Goal: Task Accomplishment & Management: Use online tool/utility

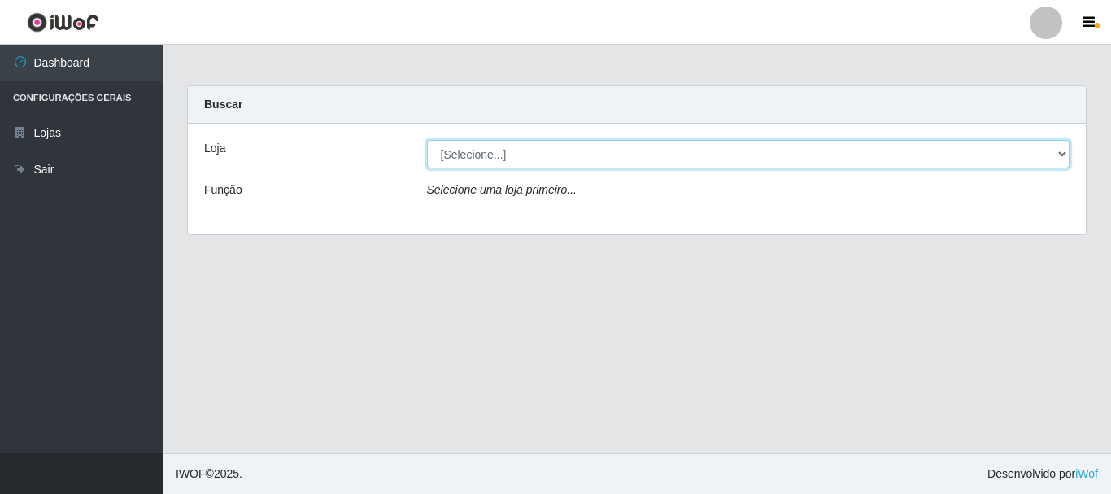
click at [1057, 152] on select "[Selecione...] Nordestão - Alecrim" at bounding box center [748, 154] width 643 height 28
select select "453"
click at [427, 140] on select "[Selecione...] Nordestão - Alecrim" at bounding box center [748, 154] width 643 height 28
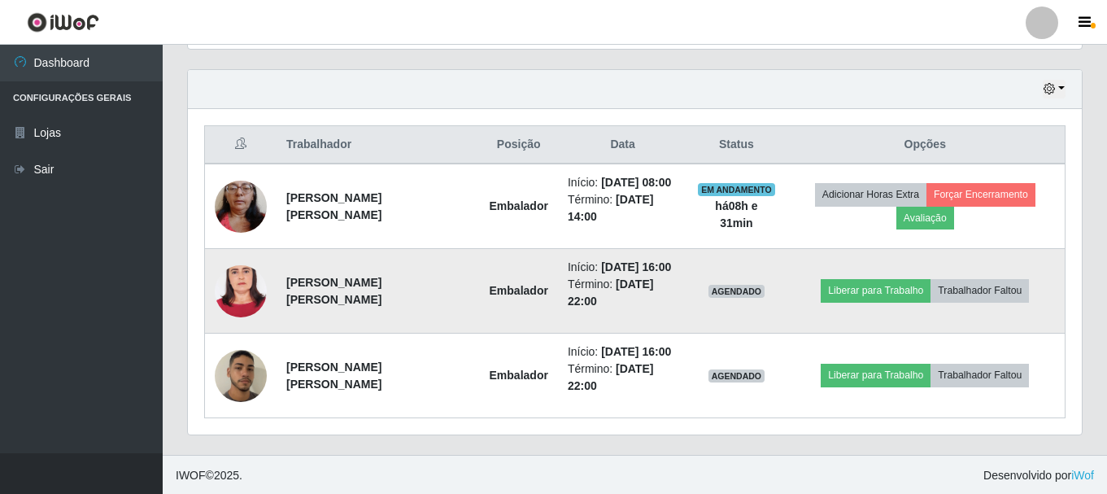
scroll to position [551, 0]
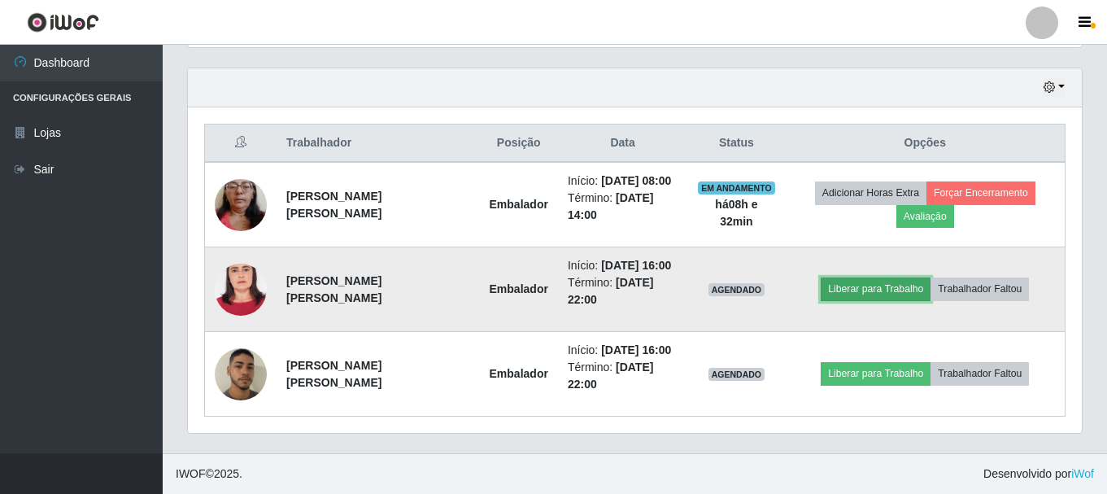
click at [851, 289] on button "Liberar para Trabalho" at bounding box center [876, 288] width 110 height 23
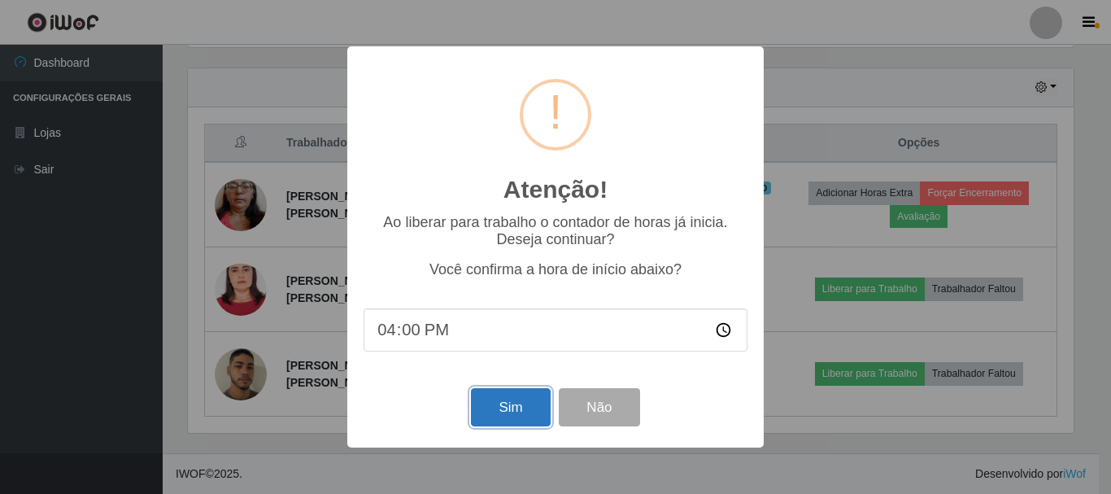
click at [512, 415] on button "Sim" at bounding box center [510, 407] width 79 height 38
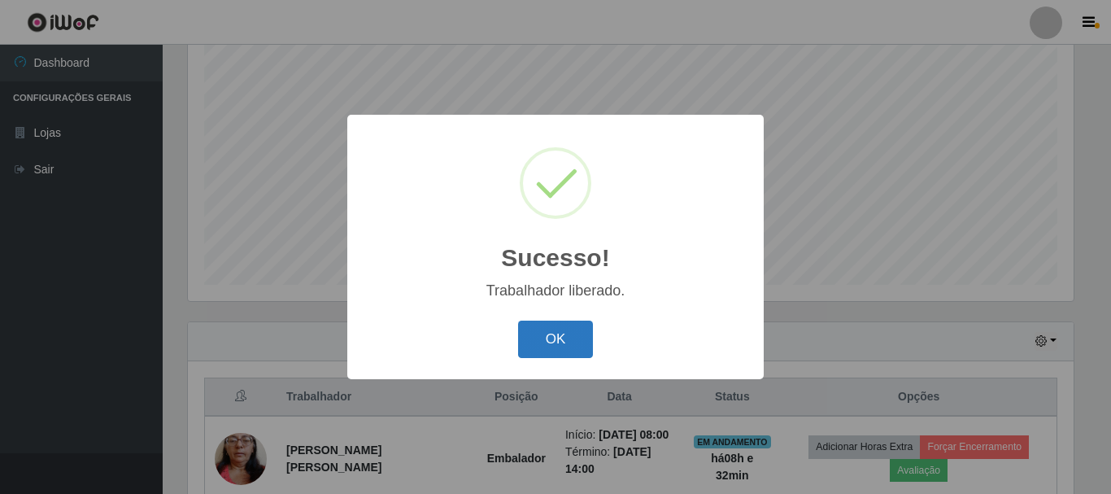
click at [546, 338] on button "OK" at bounding box center [556, 339] width 76 height 38
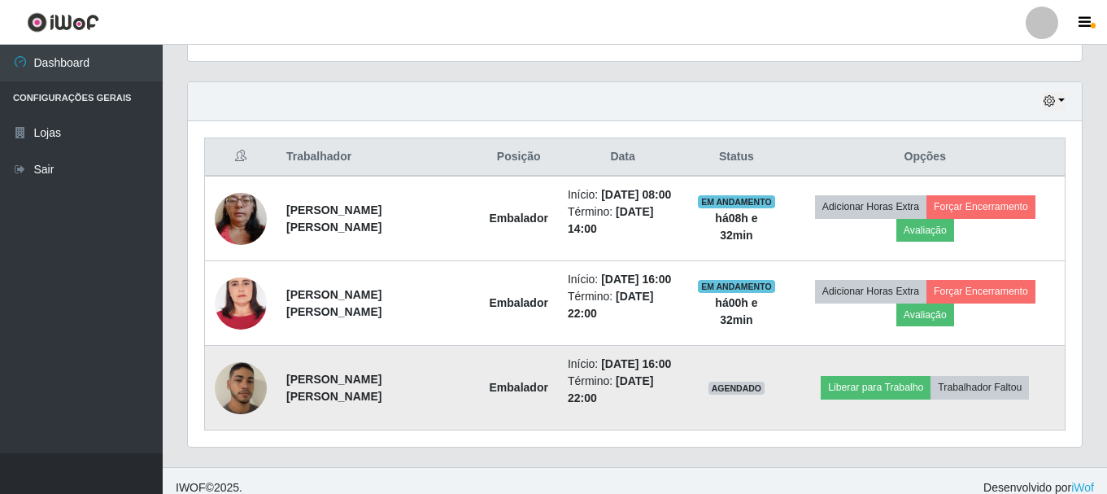
scroll to position [551, 0]
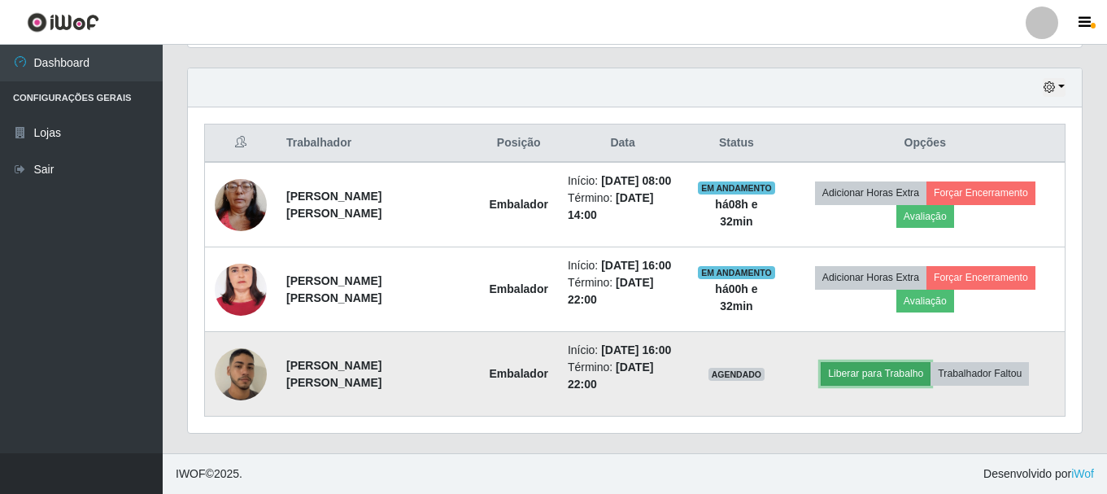
click at [848, 369] on button "Liberar para Trabalho" at bounding box center [876, 373] width 110 height 23
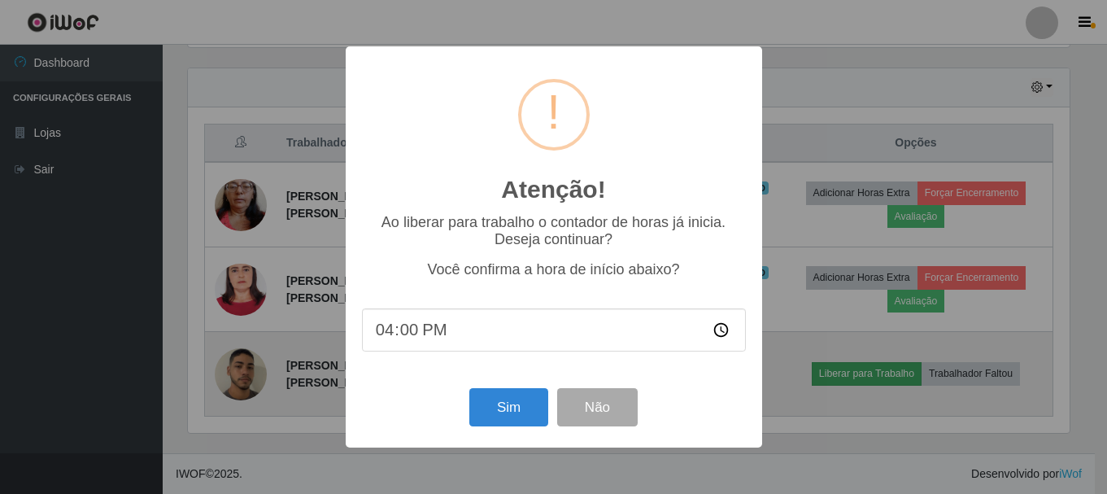
scroll to position [338, 886]
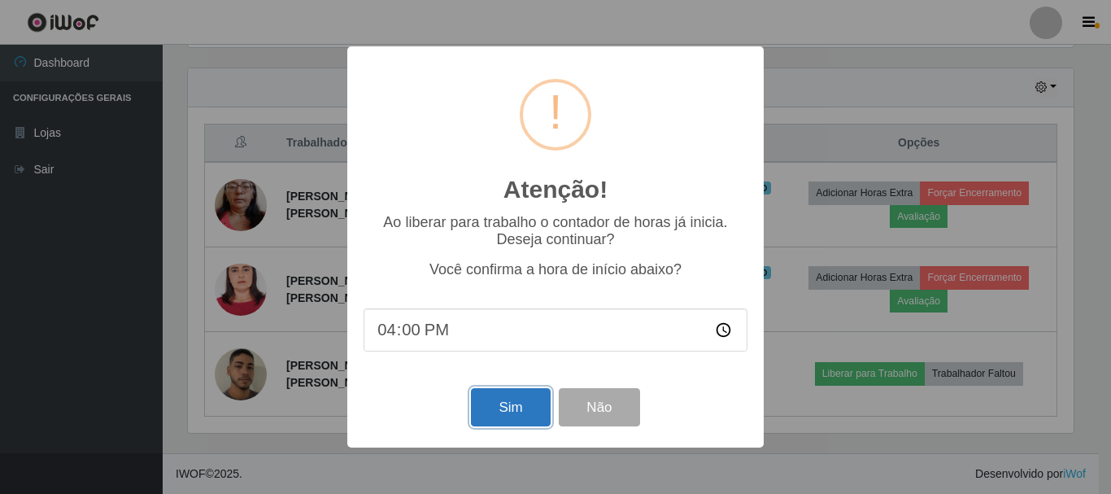
click at [516, 405] on button "Sim" at bounding box center [510, 407] width 79 height 38
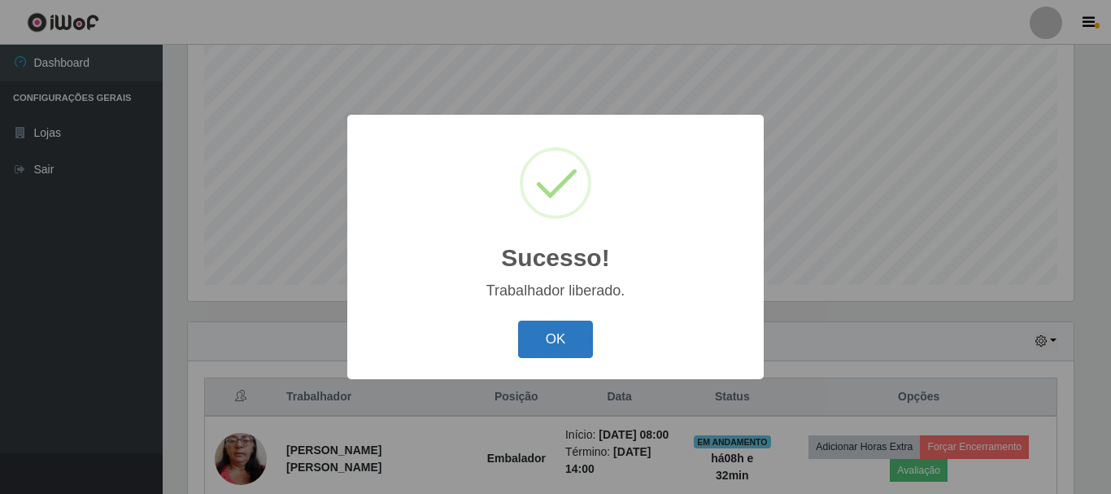
click at [549, 345] on button "OK" at bounding box center [556, 339] width 76 height 38
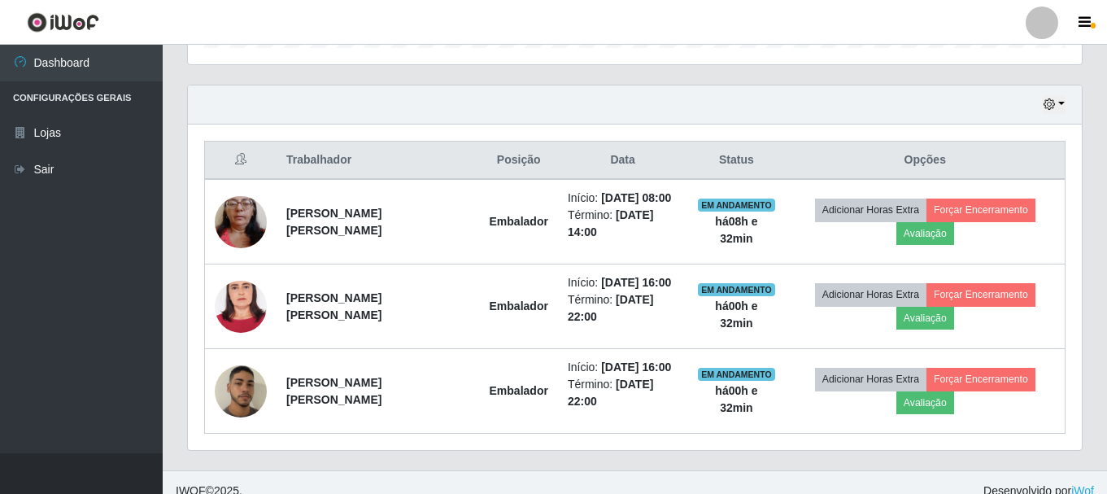
scroll to position [541, 0]
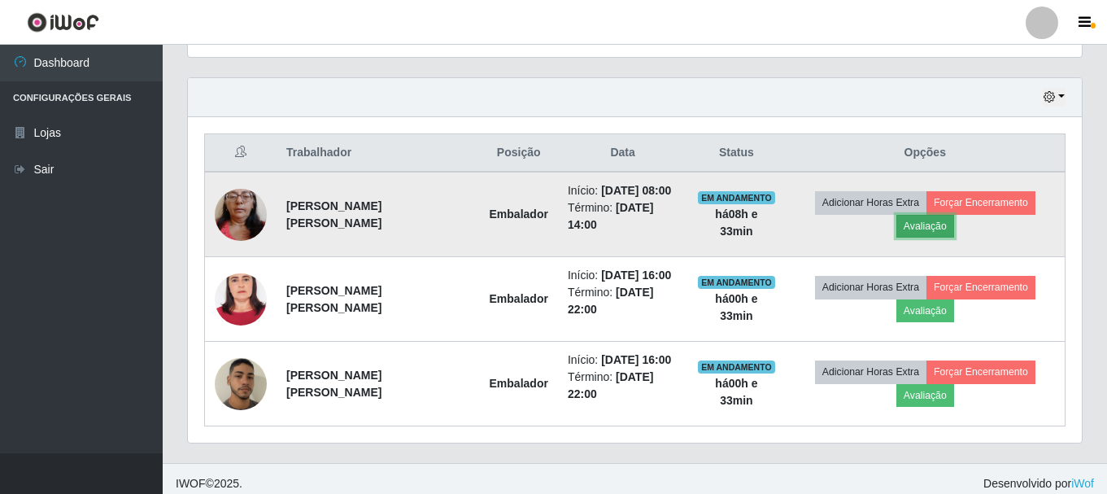
click at [931, 224] on button "Avaliação" at bounding box center [925, 226] width 58 height 23
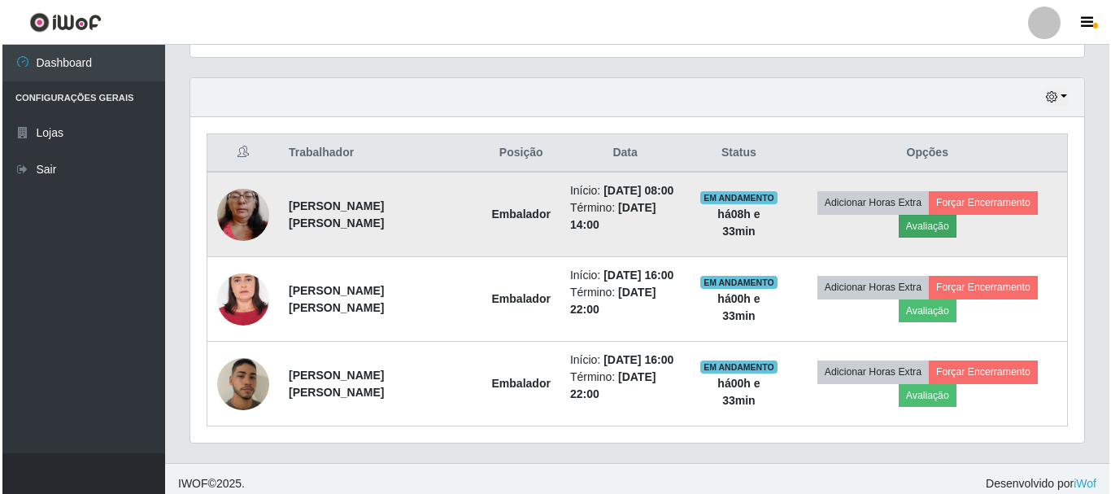
scroll to position [338, 886]
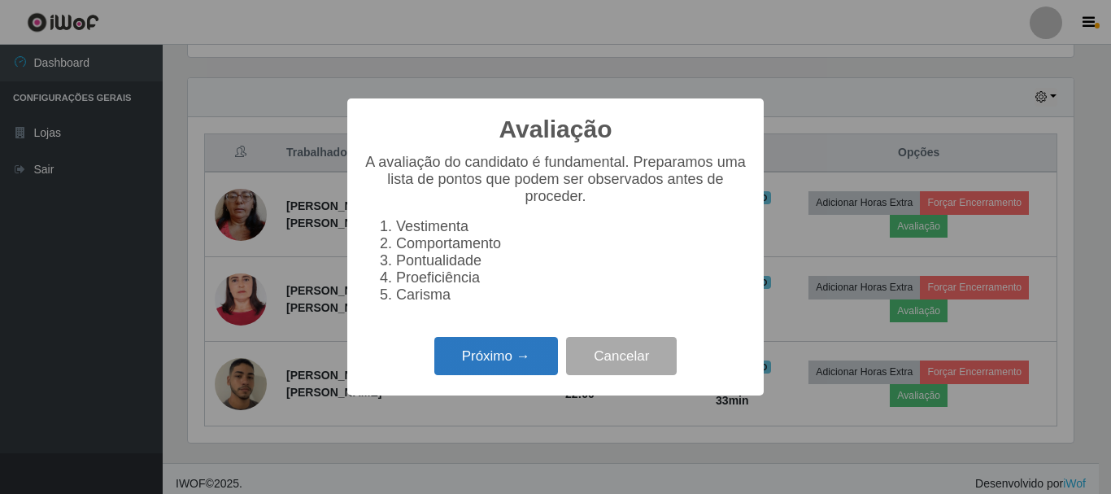
click at [532, 361] on button "Próximo →" at bounding box center [496, 356] width 124 height 38
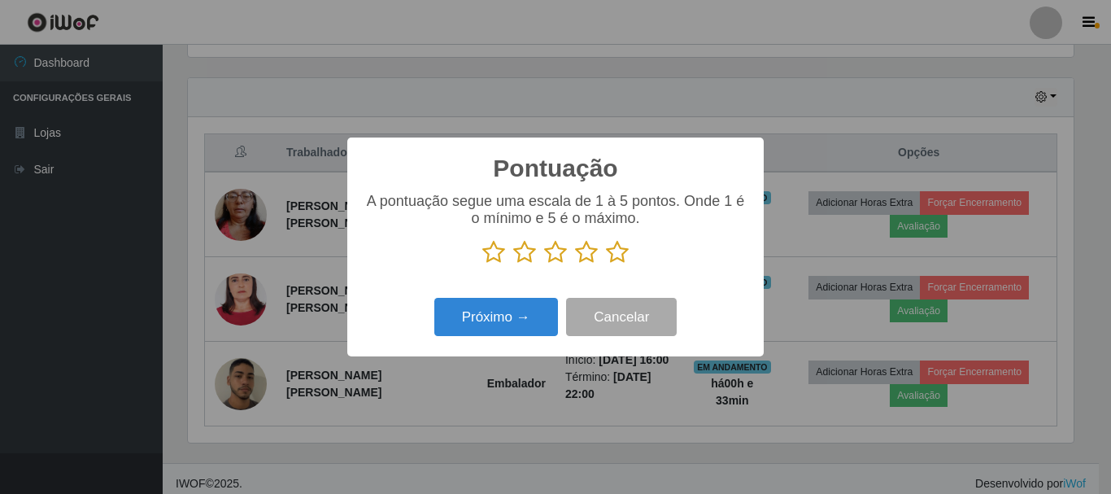
click at [615, 259] on icon at bounding box center [617, 252] width 23 height 24
click at [606, 264] on input "radio" at bounding box center [606, 264] width 0 height 0
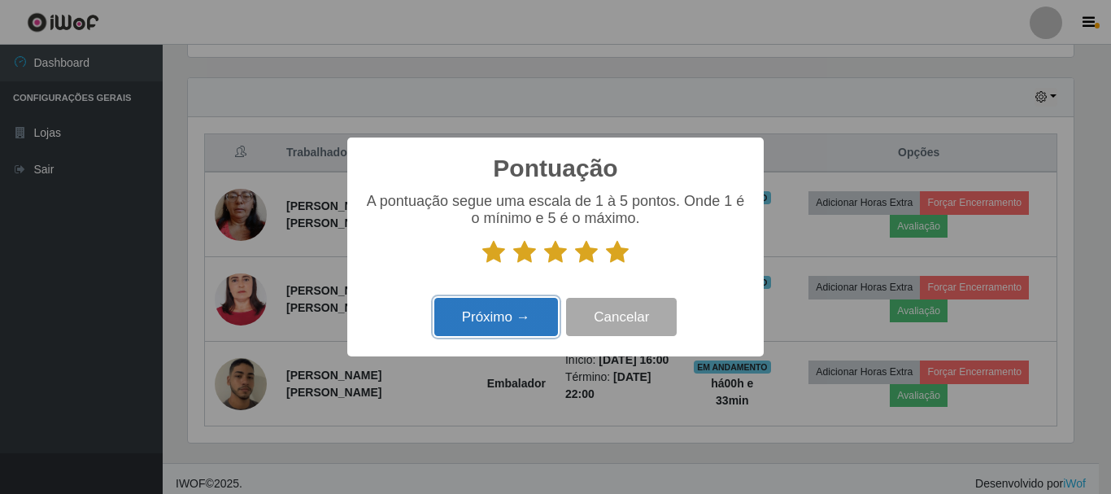
click at [548, 315] on button "Próximo →" at bounding box center [496, 317] width 124 height 38
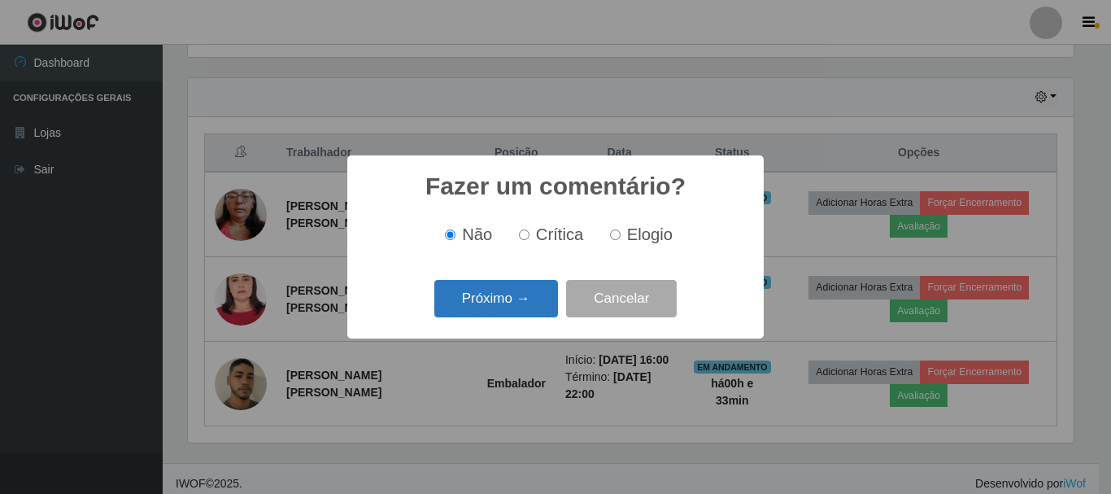
click at [533, 293] on button "Próximo →" at bounding box center [496, 299] width 124 height 38
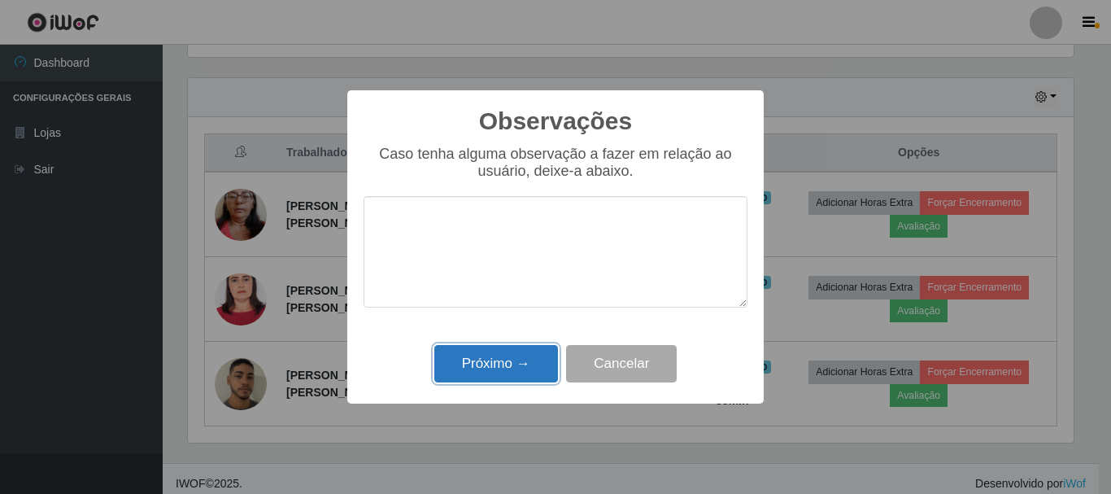
click at [512, 365] on button "Próximo →" at bounding box center [496, 364] width 124 height 38
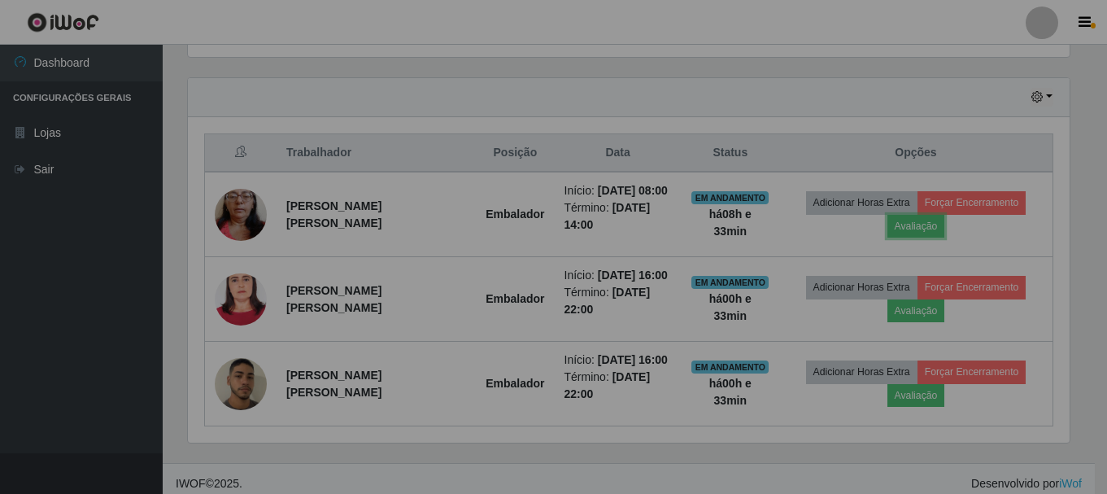
scroll to position [338, 894]
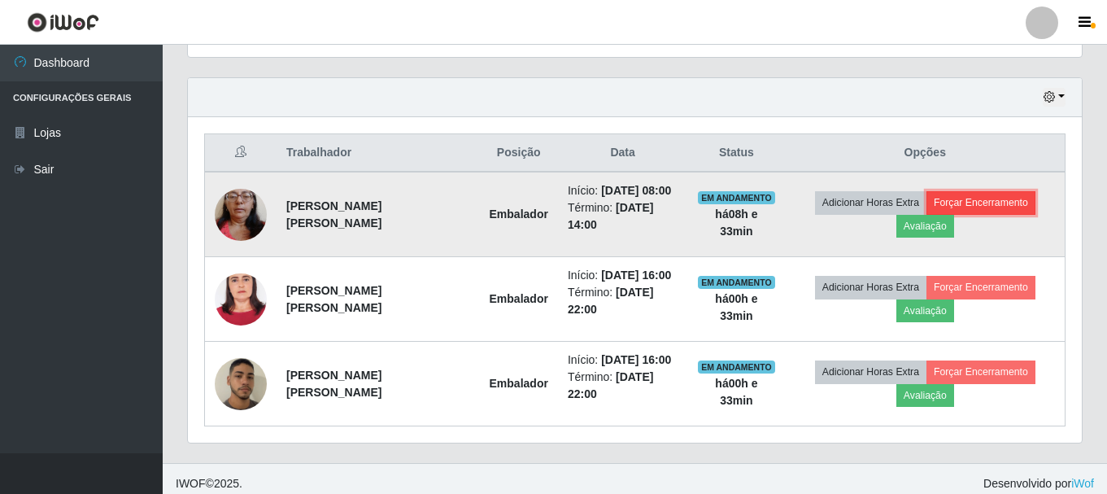
click at [974, 202] on button "Forçar Encerramento" at bounding box center [980, 202] width 109 height 23
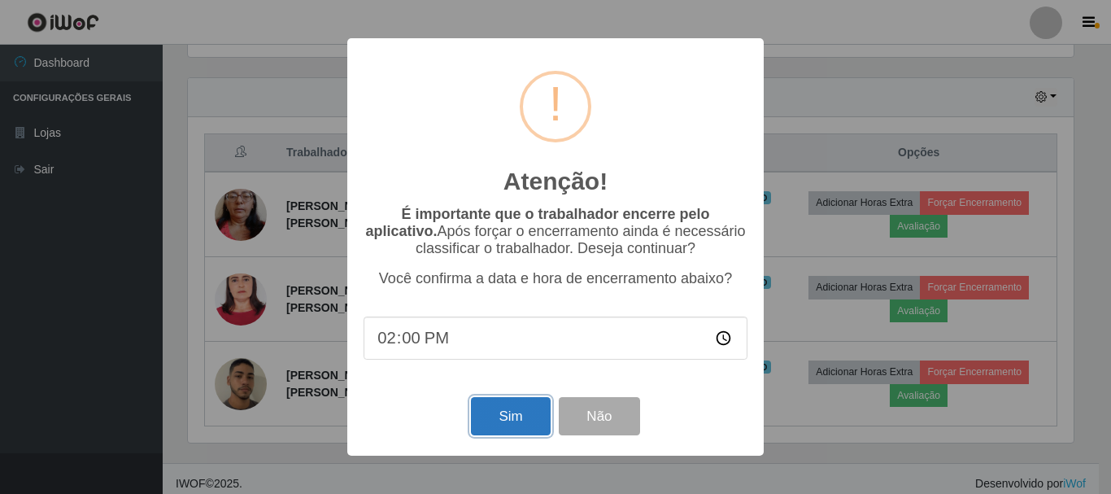
click at [482, 416] on button "Sim" at bounding box center [510, 416] width 79 height 38
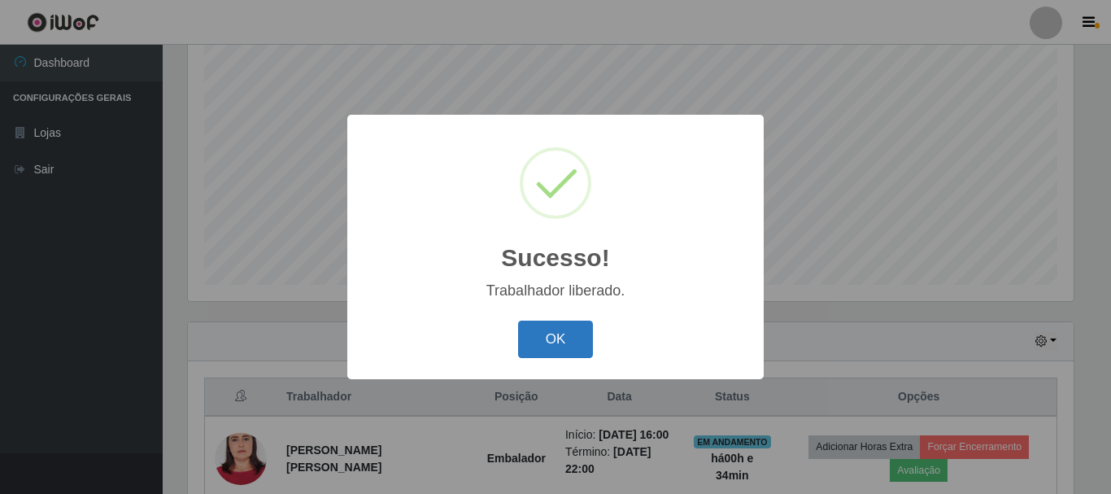
click at [549, 336] on button "OK" at bounding box center [556, 339] width 76 height 38
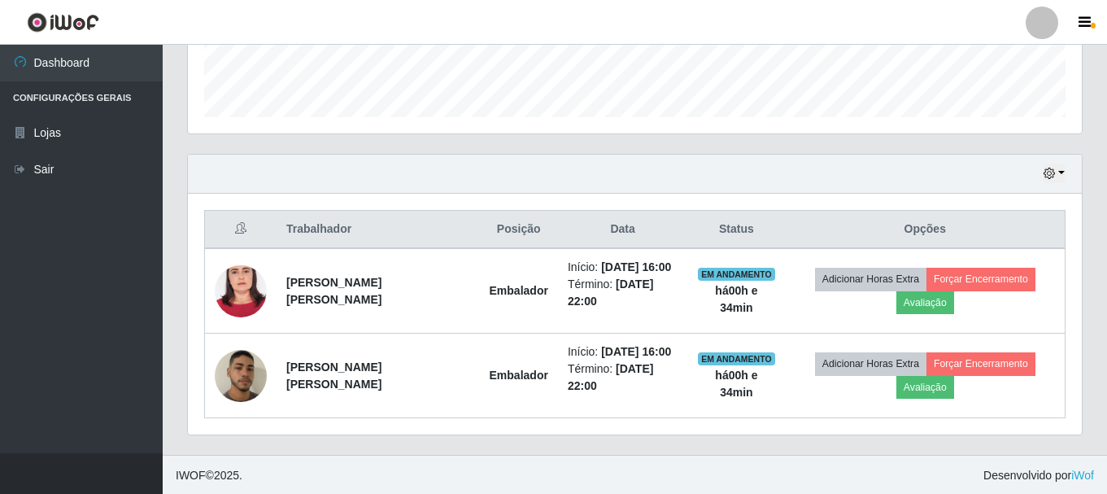
scroll to position [466, 0]
